Goal: Task Accomplishment & Management: Use online tool/utility

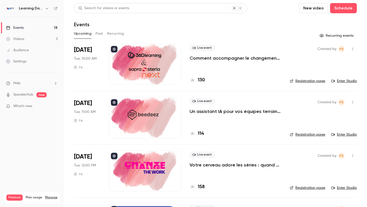
click at [145, 73] on div at bounding box center [145, 64] width 73 height 41
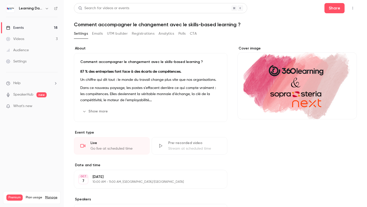
click at [193, 34] on button "CTA" at bounding box center [193, 34] width 7 height 8
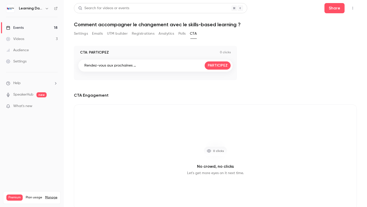
scroll to position [18, 0]
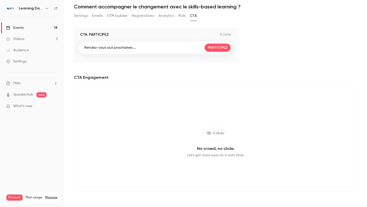
click at [211, 131] on div "0 clicks" at bounding box center [215, 133] width 24 height 10
click at [211, 143] on div "0 clicks" at bounding box center [215, 132] width 24 height 25
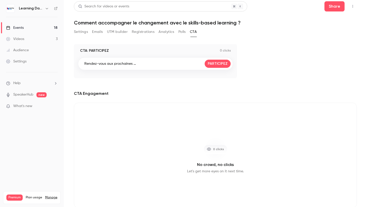
scroll to position [2, 0]
click at [171, 64] on div "Rendez-vous aux prochaines ... PARTICIPEZ" at bounding box center [155, 64] width 155 height 13
click at [213, 62] on link "PARTICIPEZ" at bounding box center [217, 64] width 26 height 8
drag, startPoint x: 136, startPoint y: 64, endPoint x: 84, endPoint y: 64, distance: 52.2
click at [84, 64] on div "Rendez-vous aux prochaines ... PARTICIPEZ" at bounding box center [155, 64] width 155 height 13
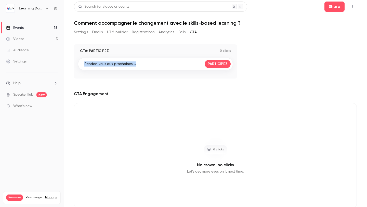
copy p "Rendez-vous aux prochaines ..."
click at [274, 48] on div "CTA: PARTICIPEZ 0 clicks Rendez-vous aux prochaines ... PARTICIPEZ" at bounding box center [215, 61] width 283 height 34
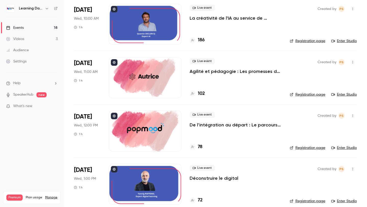
scroll to position [361, 0]
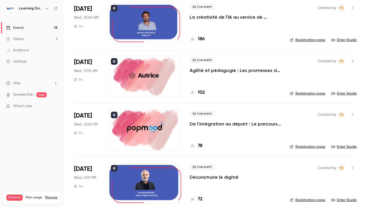
click at [152, 26] on div at bounding box center [145, 23] width 73 height 41
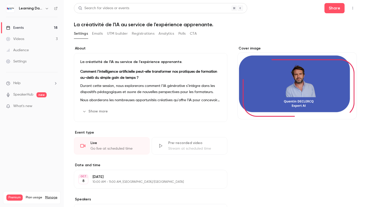
click at [194, 35] on button "CTA" at bounding box center [193, 34] width 7 height 8
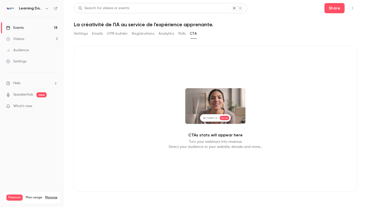
click at [79, 32] on button "Settings" at bounding box center [81, 34] width 14 height 8
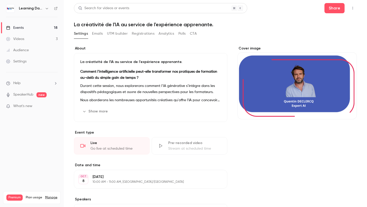
click at [350, 8] on icon "button" at bounding box center [352, 8] width 4 height 4
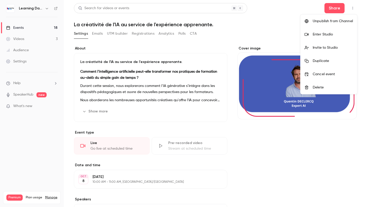
click at [327, 36] on div "Enter Studio" at bounding box center [332, 34] width 40 height 5
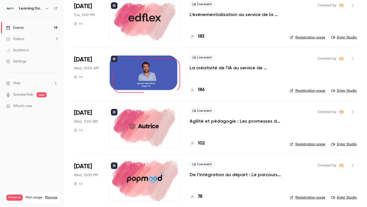
scroll to position [313, 0]
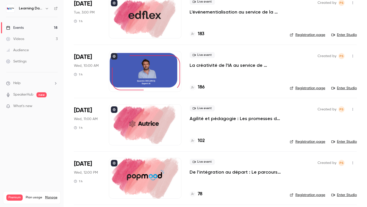
click at [140, 129] on div at bounding box center [145, 124] width 73 height 41
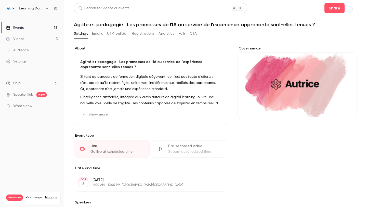
click at [352, 9] on icon "button" at bounding box center [352, 8] width 4 height 4
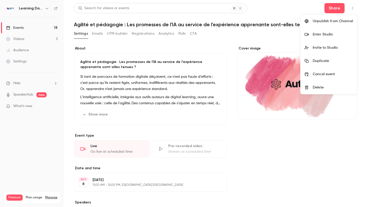
click at [328, 35] on div "Enter Studio" at bounding box center [332, 34] width 40 height 5
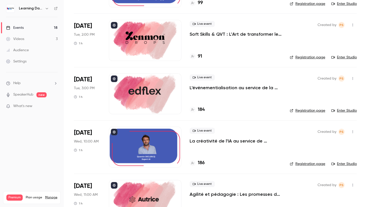
scroll to position [280, 0]
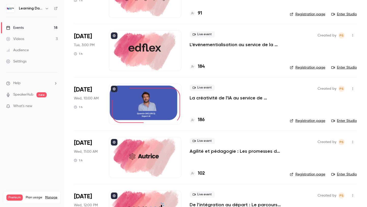
click at [138, 106] on div at bounding box center [145, 103] width 73 height 41
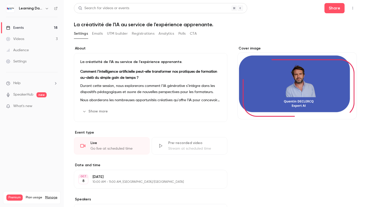
click at [193, 35] on button "CTA" at bounding box center [193, 34] width 7 height 8
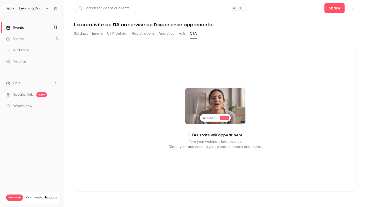
click at [82, 35] on button "Settings" at bounding box center [81, 34] width 14 height 8
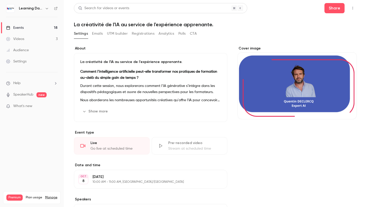
drag, startPoint x: 333, startPoint y: 11, endPoint x: 357, endPoint y: 14, distance: 23.4
click at [357, 14] on main "Search for videos or events Share La créativité de l'IA au service de l'expérie…" at bounding box center [215, 103] width 303 height 207
click at [352, 10] on button "button" at bounding box center [352, 8] width 8 height 8
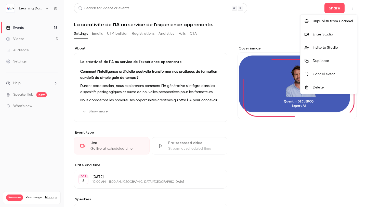
click at [329, 38] on li "Enter Studio" at bounding box center [328, 34] width 57 height 13
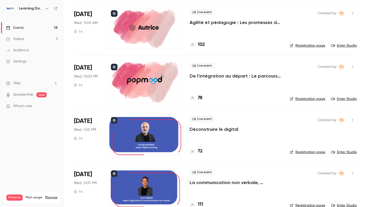
scroll to position [409, 0]
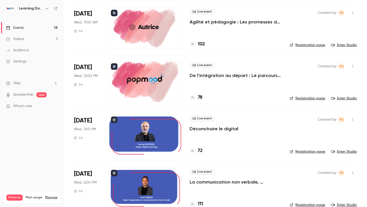
click at [148, 91] on div at bounding box center [145, 81] width 73 height 41
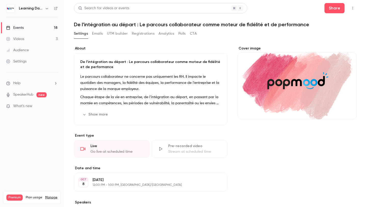
click at [195, 35] on button "CTA" at bounding box center [193, 34] width 7 height 8
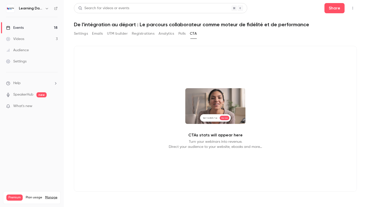
click at [350, 8] on button "button" at bounding box center [352, 8] width 8 height 8
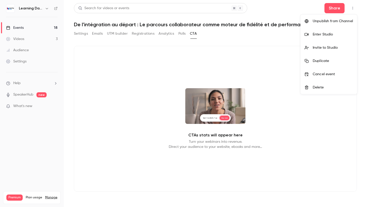
click at [331, 32] on div "Enter Studio" at bounding box center [332, 34] width 40 height 5
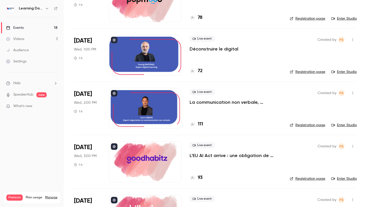
scroll to position [494, 0]
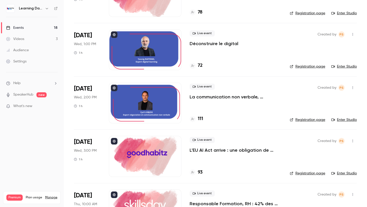
click at [342, 69] on link "Enter Studio" at bounding box center [343, 66] width 25 height 5
click at [154, 97] on div at bounding box center [145, 102] width 73 height 41
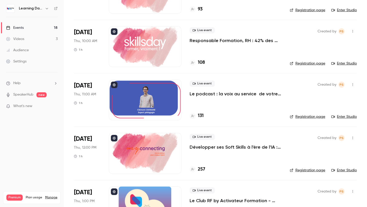
scroll to position [668, 0]
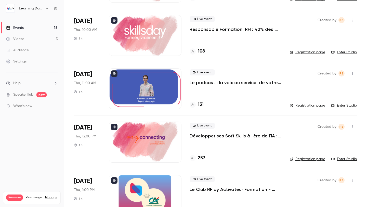
click at [348, 105] on link "Enter Studio" at bounding box center [343, 105] width 25 height 5
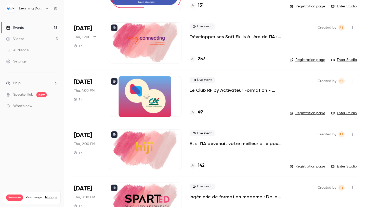
scroll to position [793, 0]
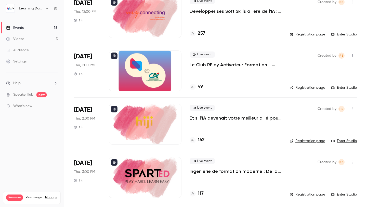
click at [159, 171] on div at bounding box center [145, 177] width 73 height 41
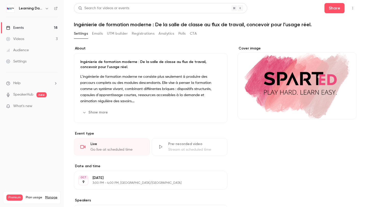
click at [349, 8] on button "button" at bounding box center [352, 8] width 8 height 8
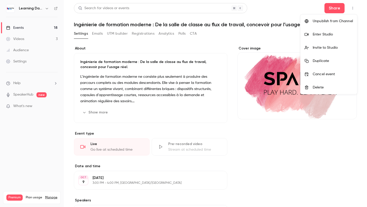
click at [323, 35] on div "Enter Studio" at bounding box center [332, 34] width 40 height 5
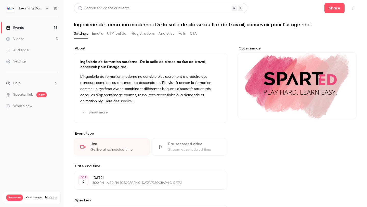
click at [21, 24] on link "Events 18" at bounding box center [32, 27] width 64 height 11
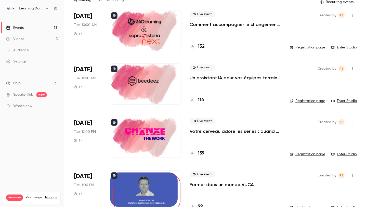
scroll to position [35, 0]
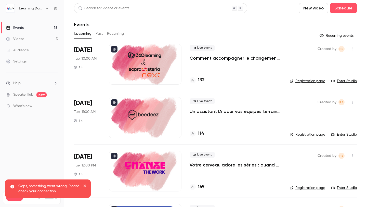
click at [161, 122] on div at bounding box center [145, 117] width 73 height 41
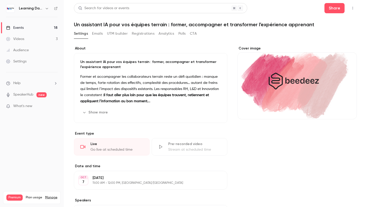
click at [193, 36] on button "CTA" at bounding box center [193, 34] width 7 height 8
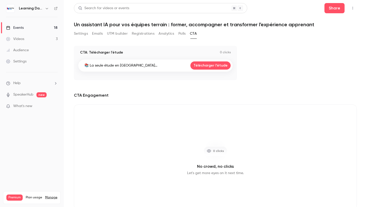
click at [79, 31] on button "Settings" at bounding box center [81, 34] width 14 height 8
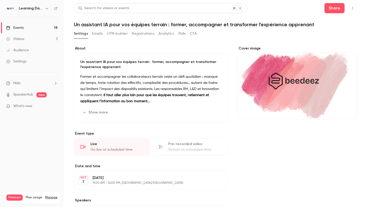
click at [351, 12] on div "Share" at bounding box center [340, 8] width 32 height 10
click at [351, 11] on button "button" at bounding box center [352, 8] width 8 height 8
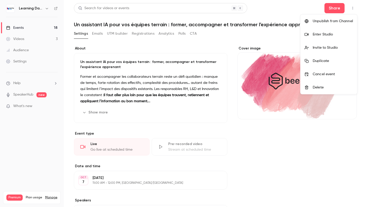
click at [342, 35] on div "Enter Studio" at bounding box center [332, 34] width 40 height 5
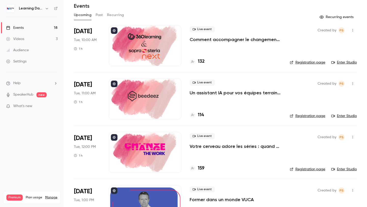
scroll to position [27, 0]
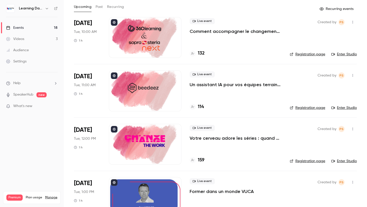
click at [148, 138] on div at bounding box center [145, 144] width 73 height 41
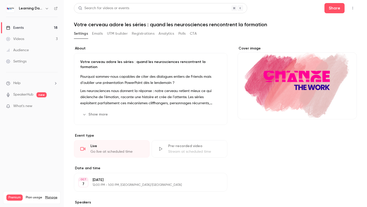
click at [194, 35] on button "CTA" at bounding box center [193, 34] width 7 height 8
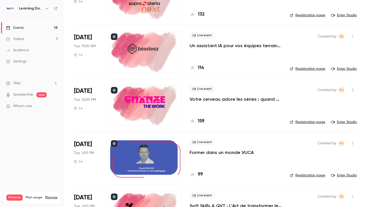
scroll to position [67, 0]
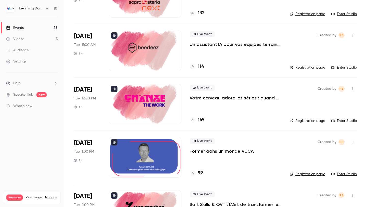
click at [134, 154] on div at bounding box center [145, 157] width 73 height 41
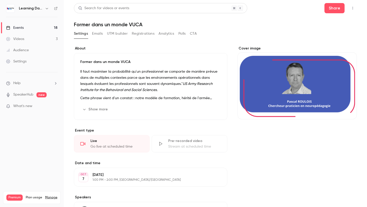
click at [194, 34] on button "CTA" at bounding box center [193, 34] width 7 height 8
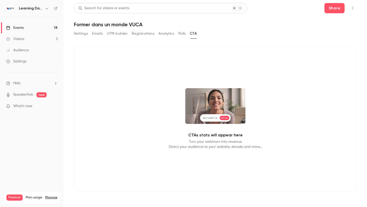
click at [87, 32] on button "Settings" at bounding box center [81, 34] width 14 height 8
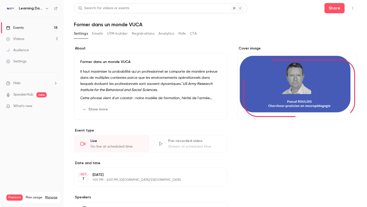
click at [353, 6] on button "button" at bounding box center [352, 8] width 8 height 8
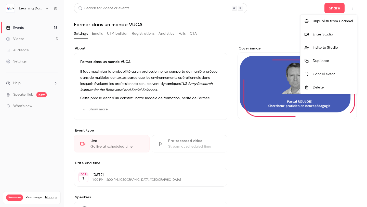
click at [324, 37] on li "Enter Studio" at bounding box center [328, 34] width 57 height 13
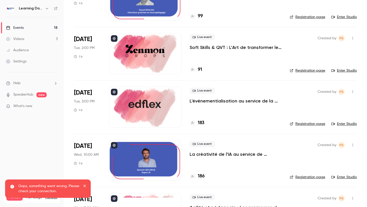
scroll to position [227, 0]
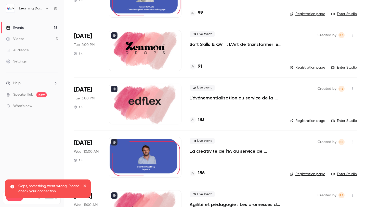
click at [157, 40] on div at bounding box center [145, 50] width 73 height 41
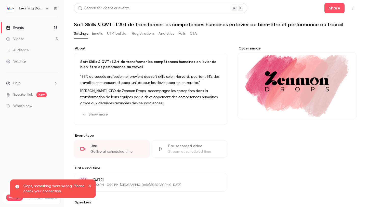
click at [192, 33] on button "CTA" at bounding box center [193, 34] width 7 height 8
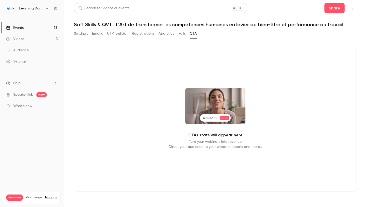
click at [80, 35] on button "Settings" at bounding box center [81, 34] width 14 height 8
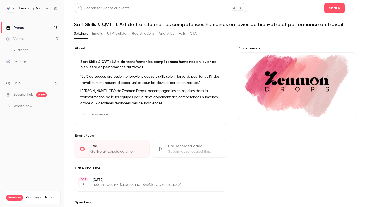
click at [183, 35] on button "Polls" at bounding box center [181, 34] width 7 height 8
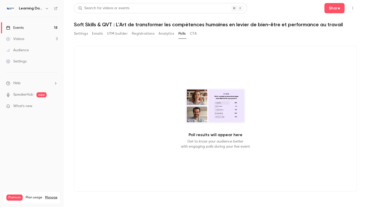
click at [193, 35] on button "CTA" at bounding box center [193, 34] width 7 height 8
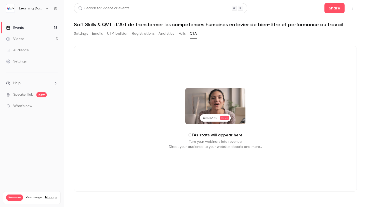
click at [80, 33] on button "Settings" at bounding box center [81, 34] width 14 height 8
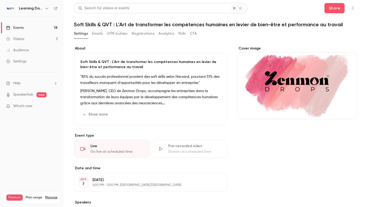
click at [353, 9] on icon "button" at bounding box center [352, 8] width 4 height 4
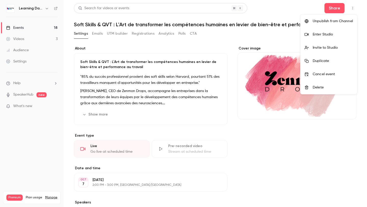
click at [342, 37] on div "Enter Studio" at bounding box center [332, 34] width 40 height 5
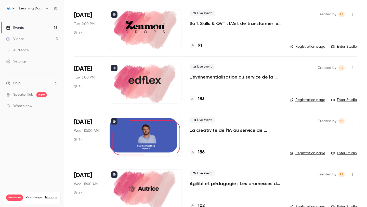
scroll to position [261, 0]
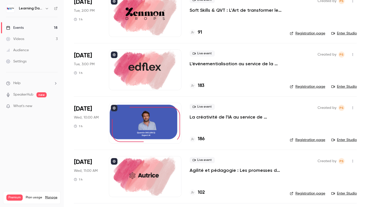
click at [138, 70] on div at bounding box center [145, 69] width 73 height 41
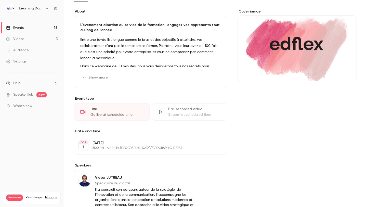
scroll to position [37, 0]
click at [212, 146] on button "Edit" at bounding box center [213, 145] width 19 height 8
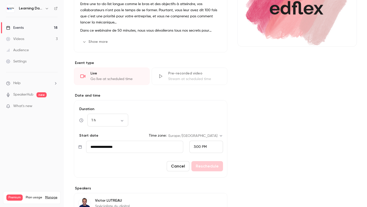
scroll to position [73, 0]
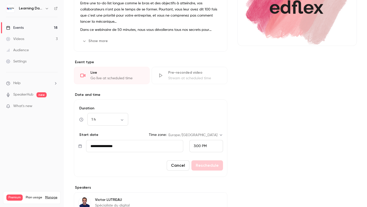
click at [180, 164] on button "Cancel" at bounding box center [177, 165] width 23 height 10
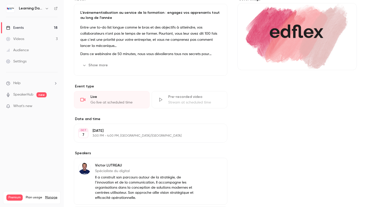
scroll to position [0, 0]
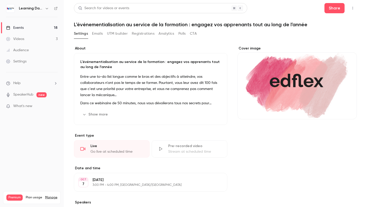
click at [198, 33] on div "Settings Emails UTM builder Registrations Analytics Polls CTA" at bounding box center [215, 35] width 283 height 10
click at [193, 33] on button "CTA" at bounding box center [193, 34] width 7 height 8
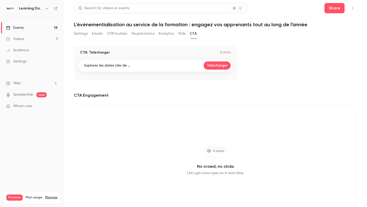
click at [82, 33] on button "Settings" at bounding box center [81, 34] width 14 height 8
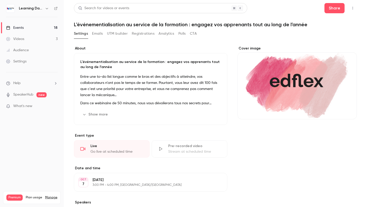
click at [355, 9] on button "button" at bounding box center [352, 8] width 8 height 8
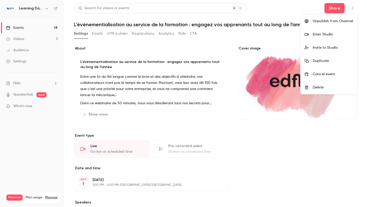
click at [334, 33] on div "Enter Studio" at bounding box center [332, 34] width 40 height 5
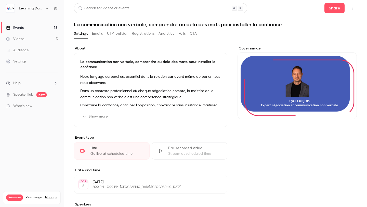
click at [356, 7] on button "button" at bounding box center [352, 8] width 8 height 8
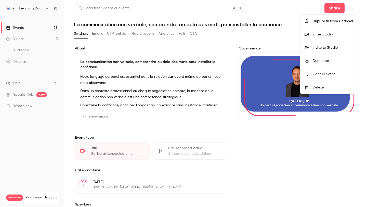
click at [336, 38] on li "Enter Studio" at bounding box center [328, 34] width 57 height 13
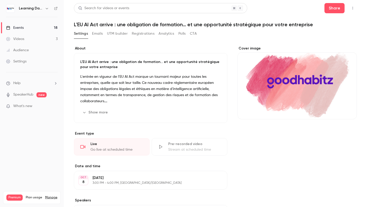
click at [352, 9] on icon "button" at bounding box center [352, 8] width 1 height 3
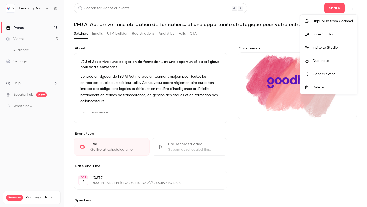
click at [329, 33] on div "Enter Studio" at bounding box center [332, 34] width 40 height 5
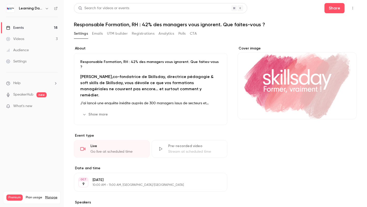
click at [193, 33] on button "CTA" at bounding box center [193, 34] width 7 height 8
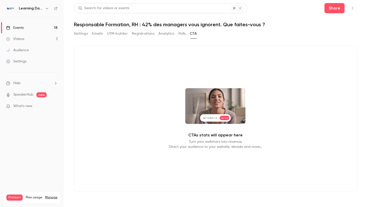
click at [350, 7] on icon "button" at bounding box center [352, 8] width 4 height 4
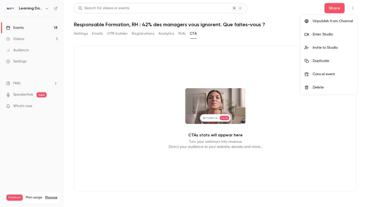
click at [336, 33] on div "Enter Studio" at bounding box center [332, 34] width 40 height 5
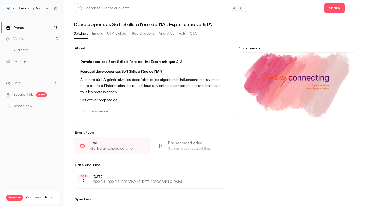
click at [354, 7] on button "button" at bounding box center [352, 8] width 8 height 8
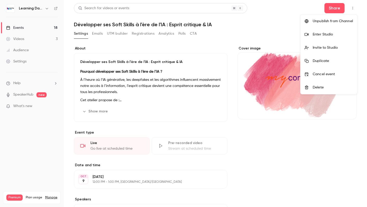
click at [333, 33] on div "Enter Studio" at bounding box center [332, 34] width 40 height 5
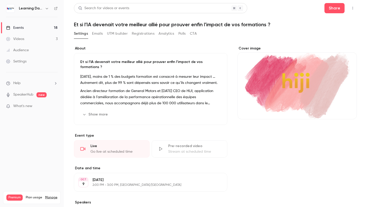
click at [351, 7] on icon "button" at bounding box center [352, 8] width 4 height 4
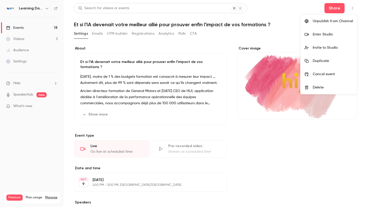
click at [322, 35] on div "Enter Studio" at bounding box center [332, 34] width 40 height 5
